Goal: Task Accomplishment & Management: Manage account settings

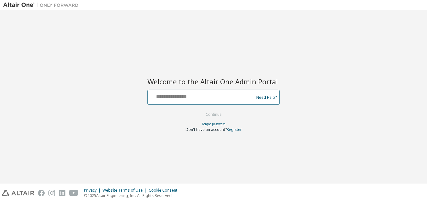
click at [218, 98] on input "text" at bounding box center [201, 95] width 103 height 9
type input "**********"
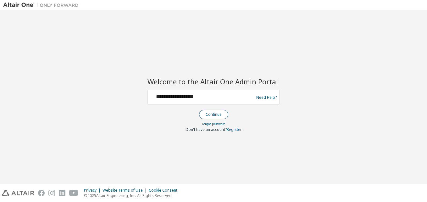
click at [218, 111] on button "Continue" at bounding box center [213, 114] width 29 height 9
